Goal: Task Accomplishment & Management: Manage account settings

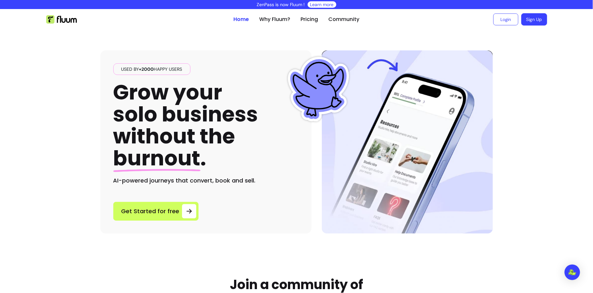
click at [503, 17] on link "Login" at bounding box center [505, 20] width 25 height 12
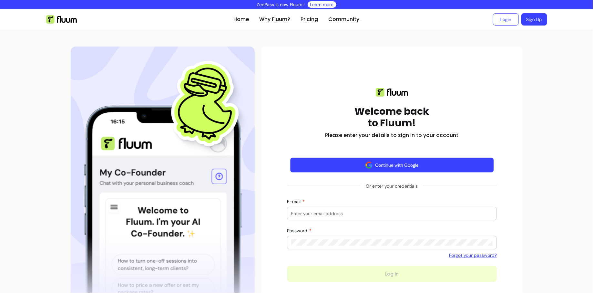
click at [393, 162] on button "Continue with Google" at bounding box center [392, 165] width 204 height 15
